Goal: Information Seeking & Learning: Find specific fact

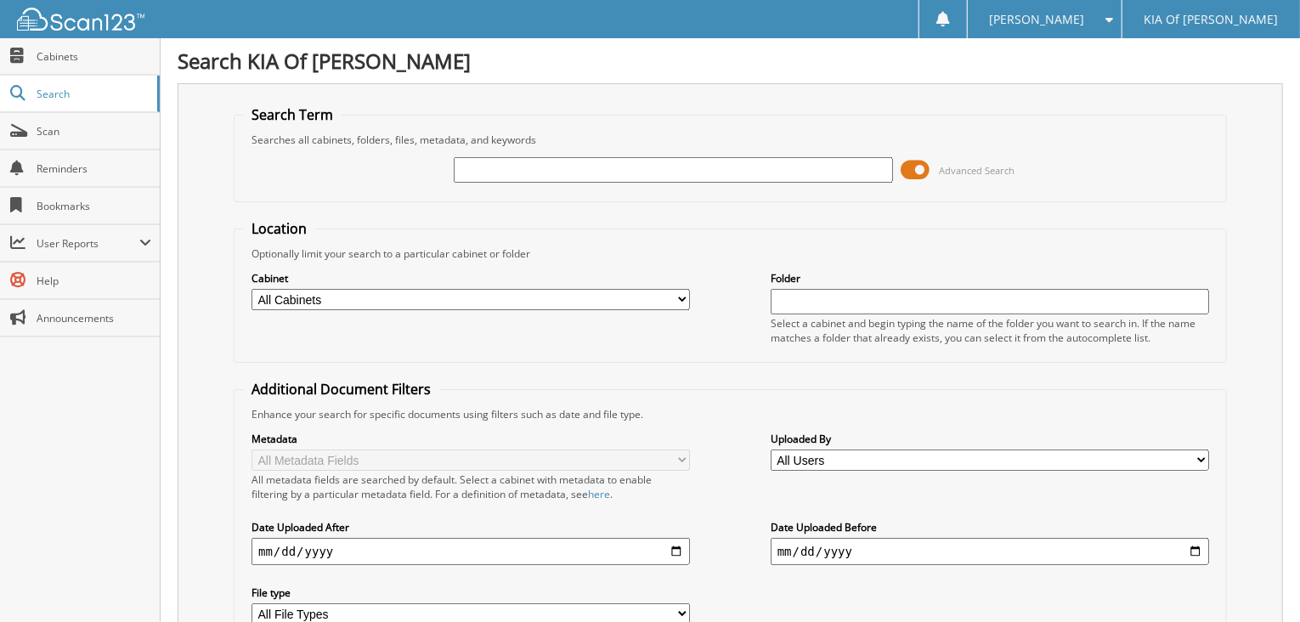
click at [515, 167] on input "text" at bounding box center [673, 169] width 438 height 25
type input "6157147"
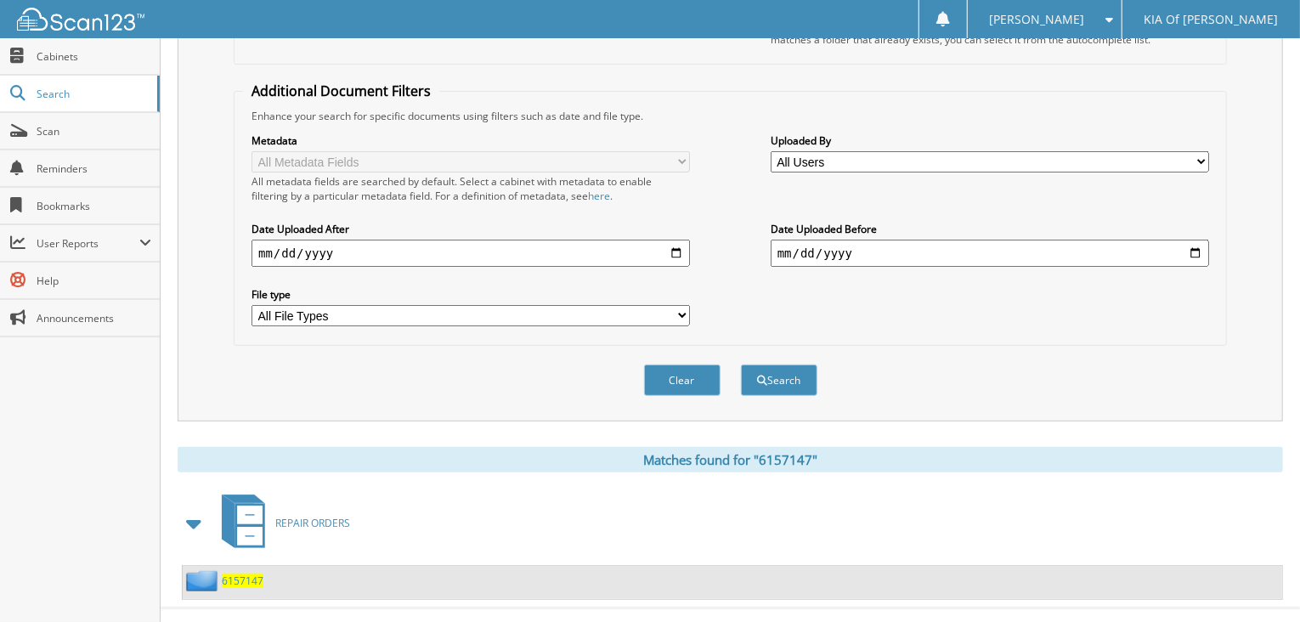
scroll to position [312, 0]
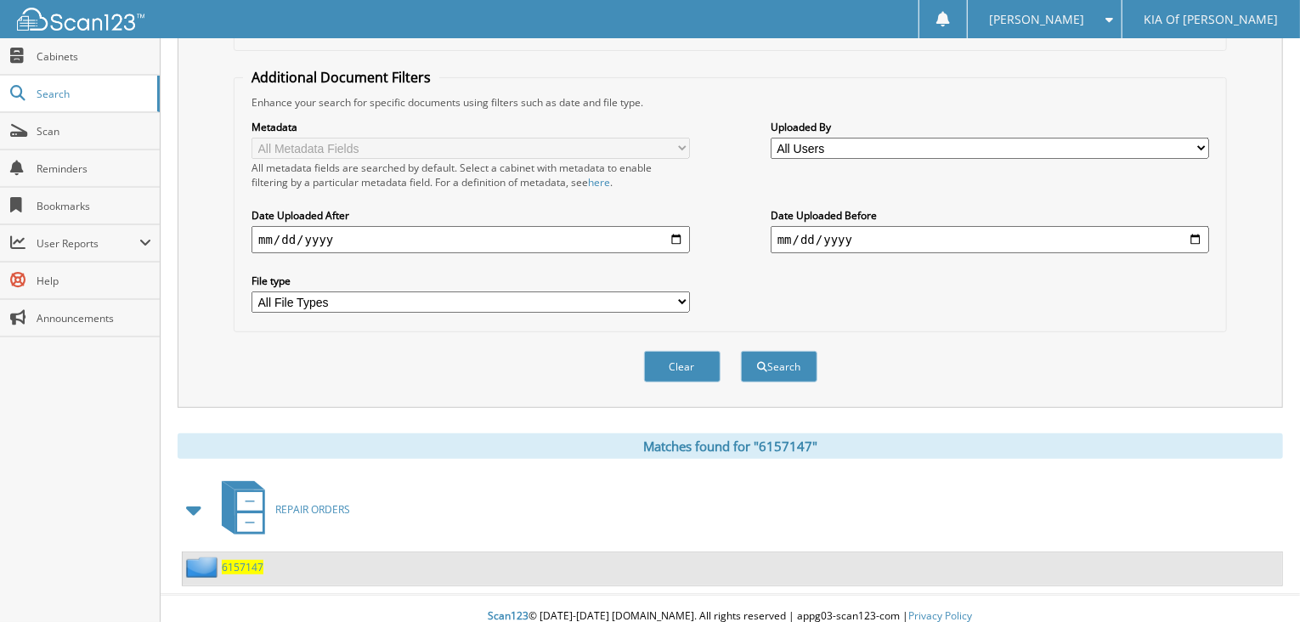
click at [249, 560] on span "6157147" at bounding box center [243, 567] width 42 height 14
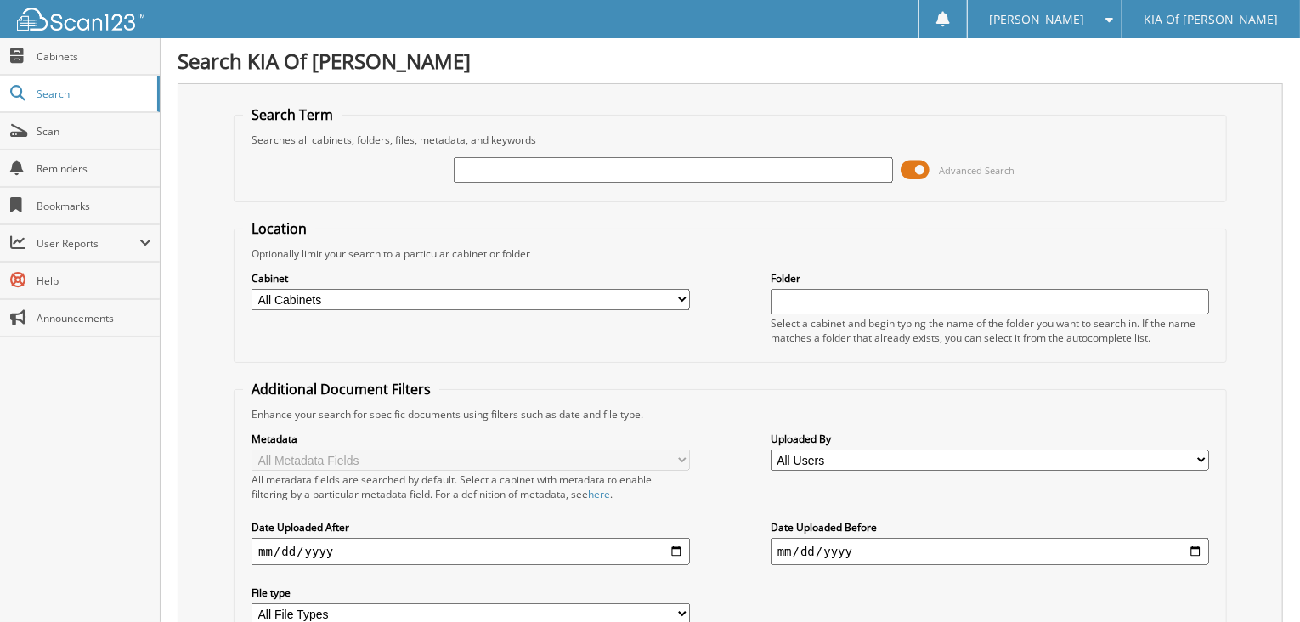
click at [471, 161] on input "text" at bounding box center [673, 169] width 438 height 25
type input "6158051"
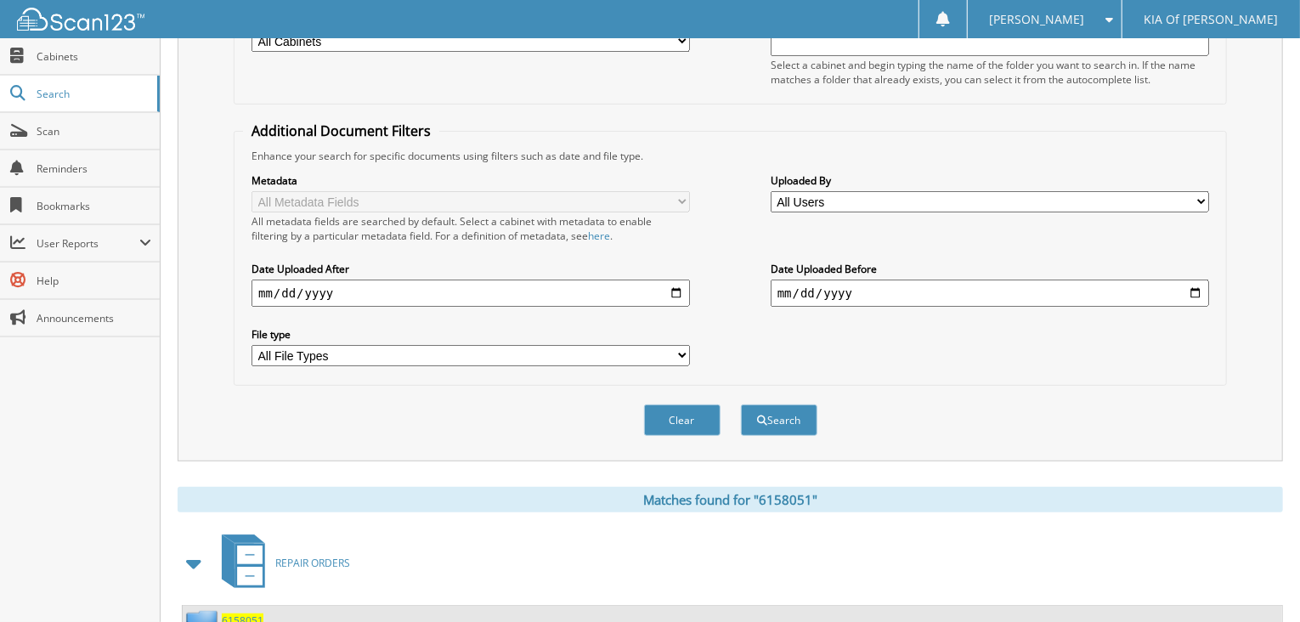
scroll to position [312, 0]
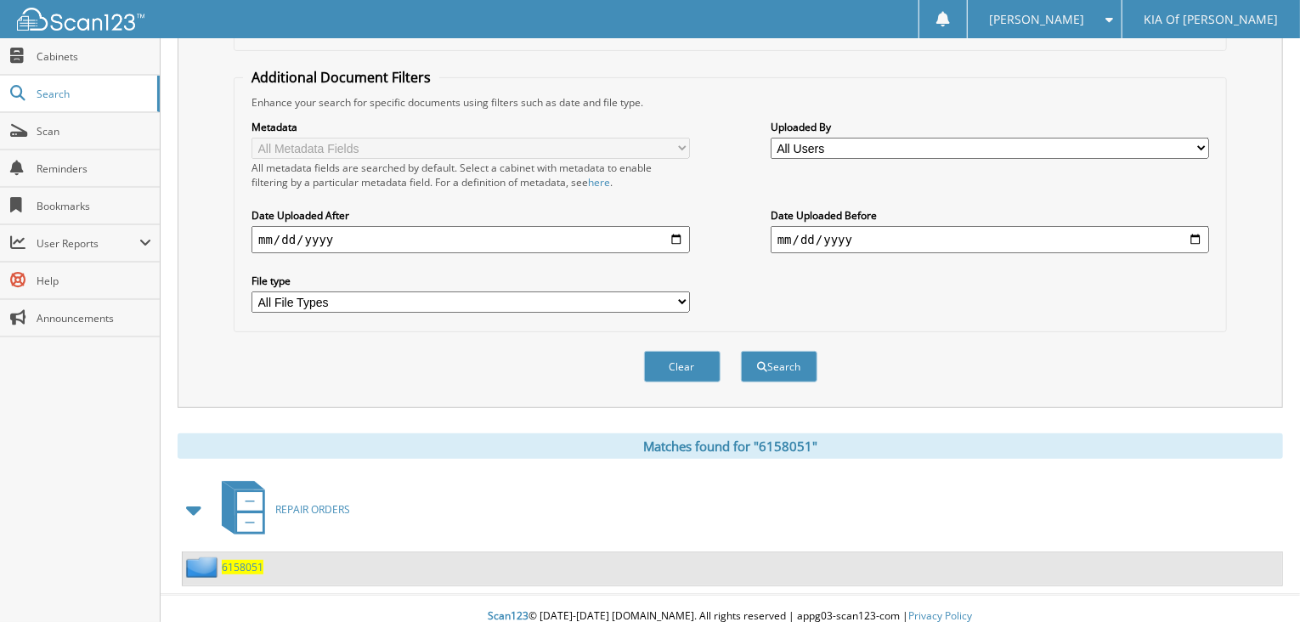
click at [240, 560] on span "6158051" at bounding box center [243, 567] width 42 height 14
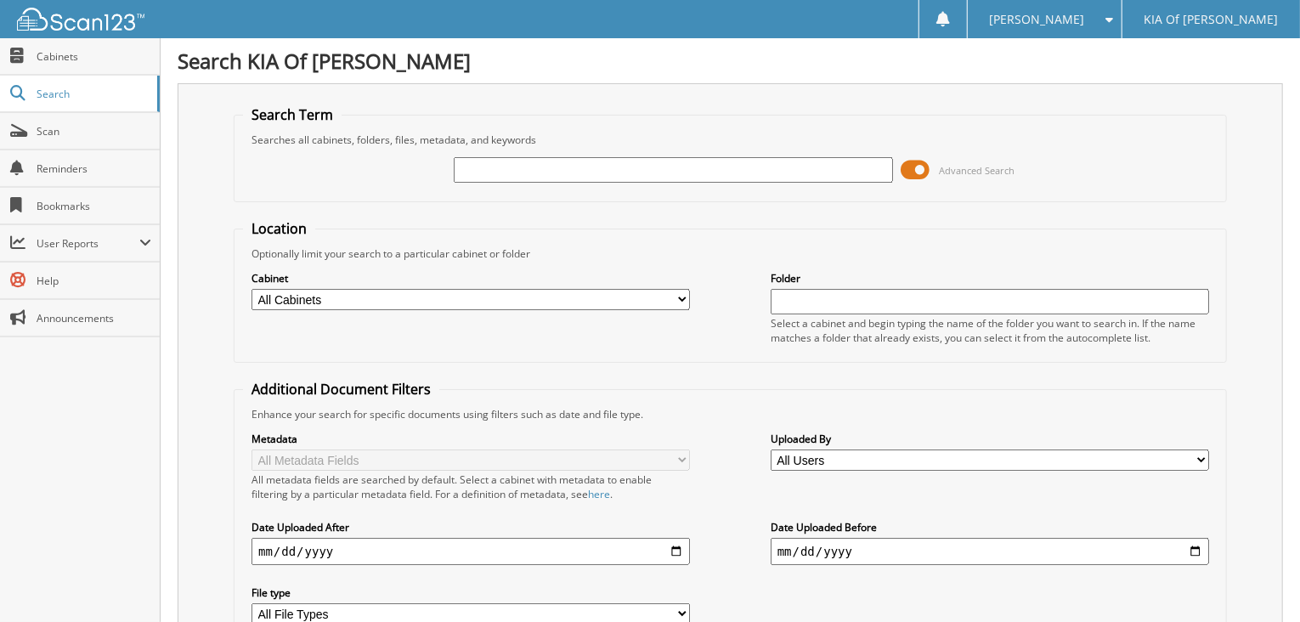
click at [536, 167] on input "text" at bounding box center [673, 169] width 438 height 25
type input "6157147"
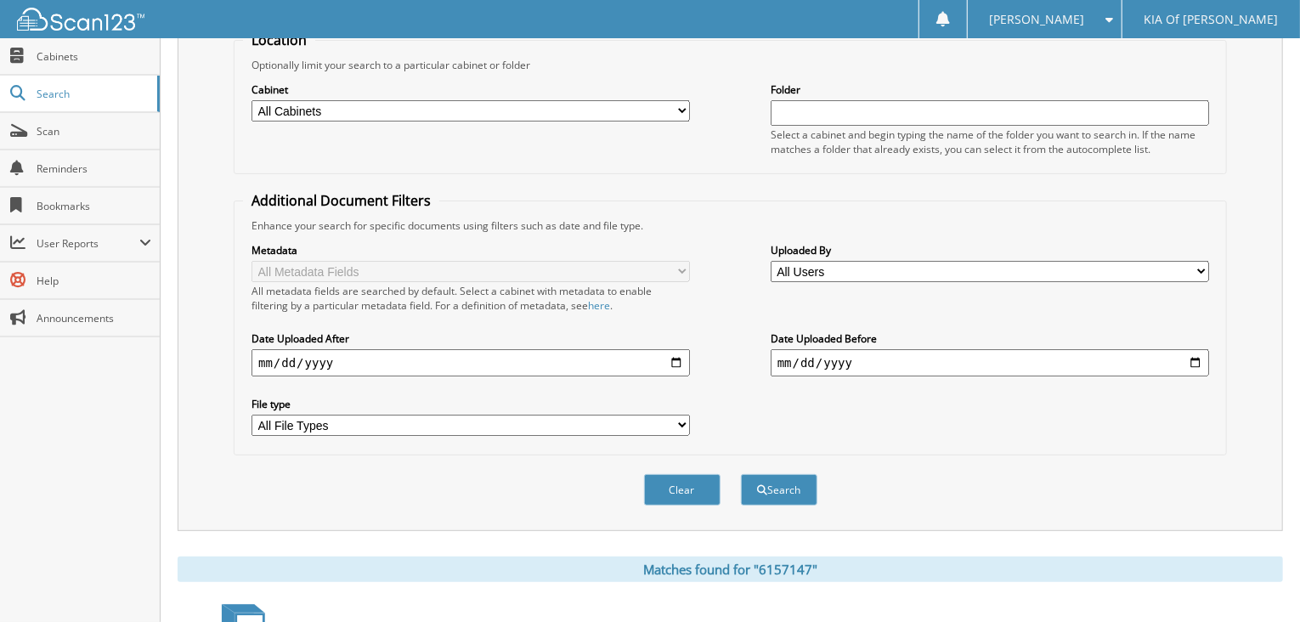
scroll to position [312, 0]
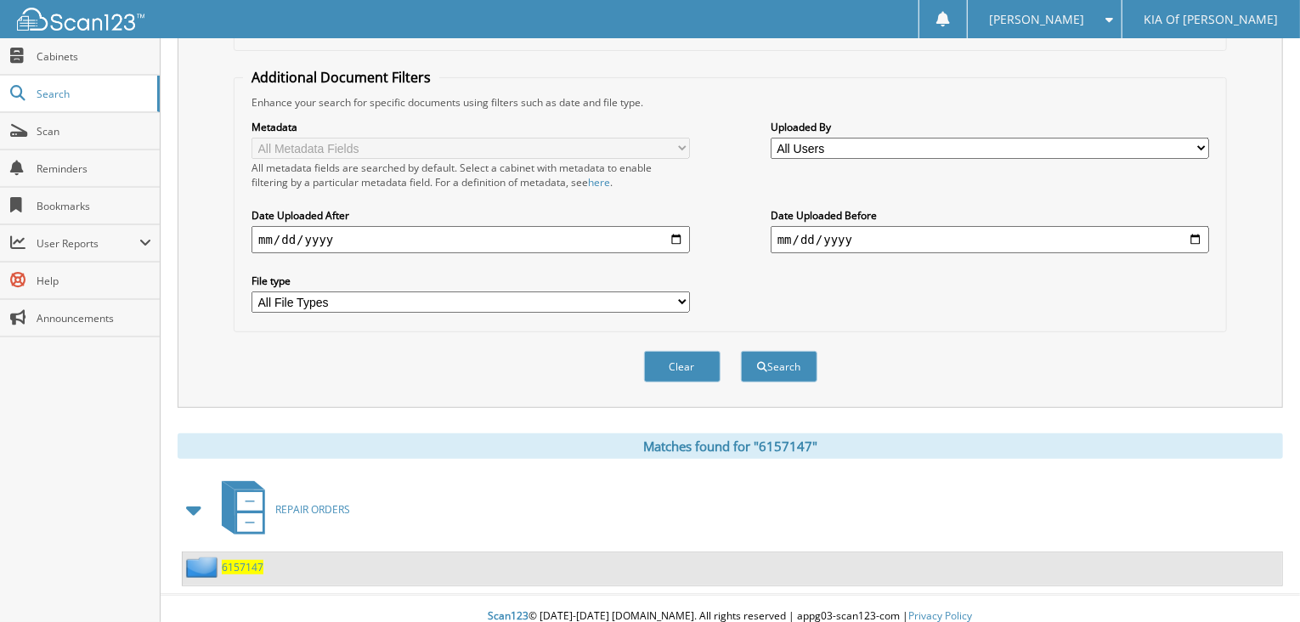
click at [236, 560] on span "6157147" at bounding box center [243, 567] width 42 height 14
